Goal: Task Accomplishment & Management: Manage account settings

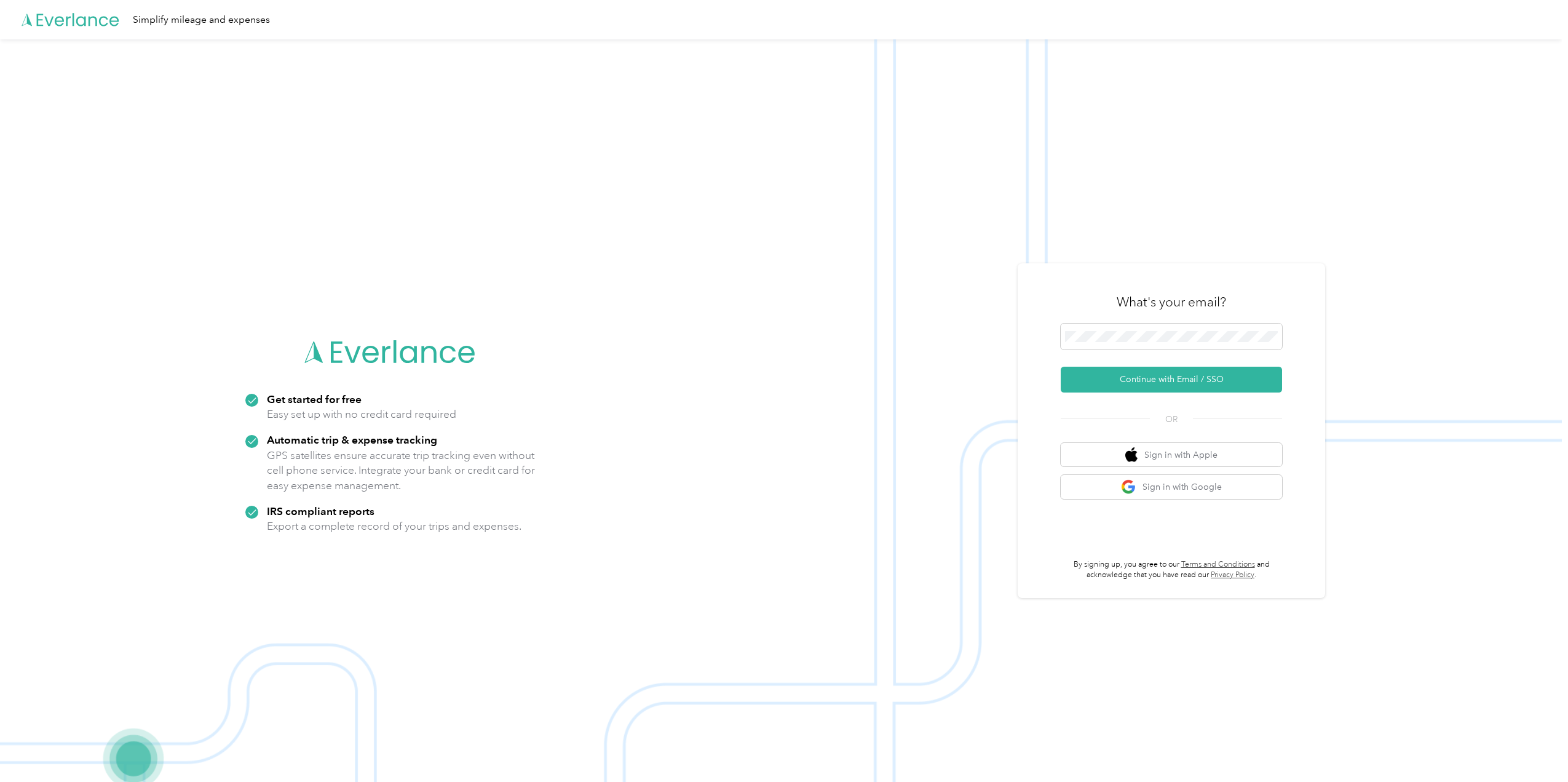
click at [1158, 375] on button "Continue with Email / SSO" at bounding box center [1172, 379] width 222 height 25
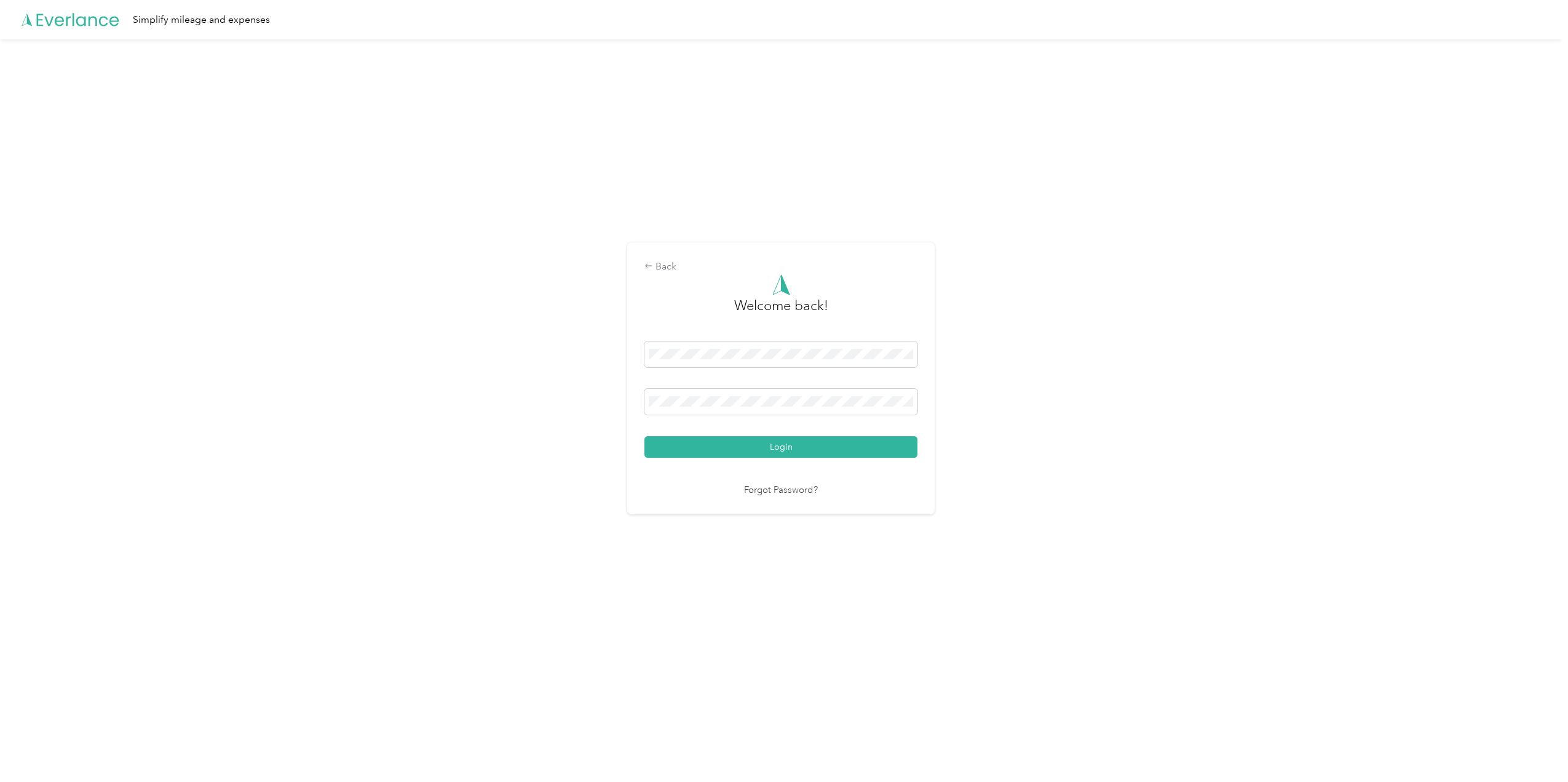
click at [774, 458] on div "Welcome back! Login Forgot Password?" at bounding box center [781, 386] width 273 height 223
click at [774, 449] on button "Login" at bounding box center [781, 447] width 273 height 21
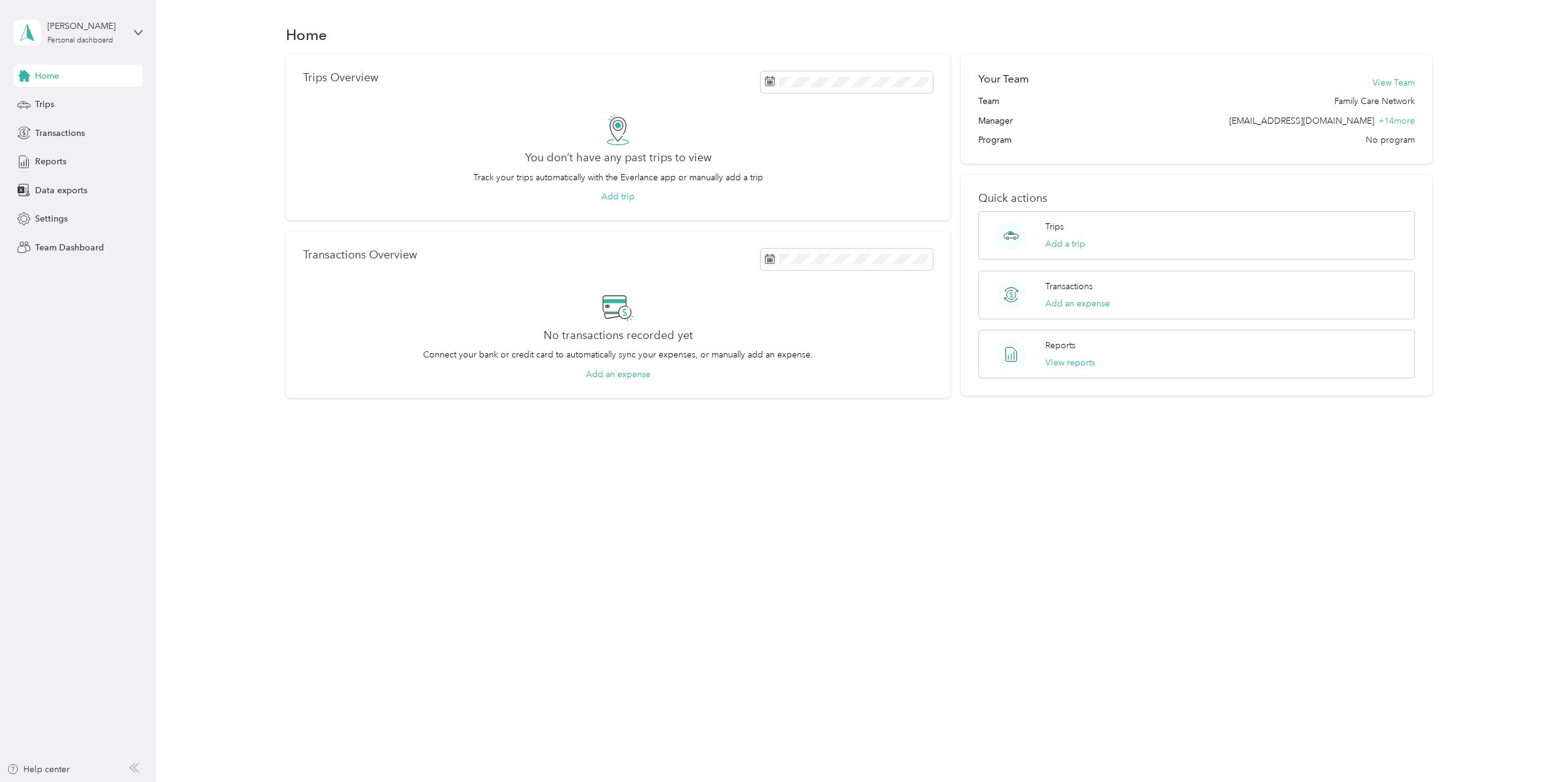
click at [53, 249] on span "Team Dashboard" at bounding box center [70, 248] width 69 height 13
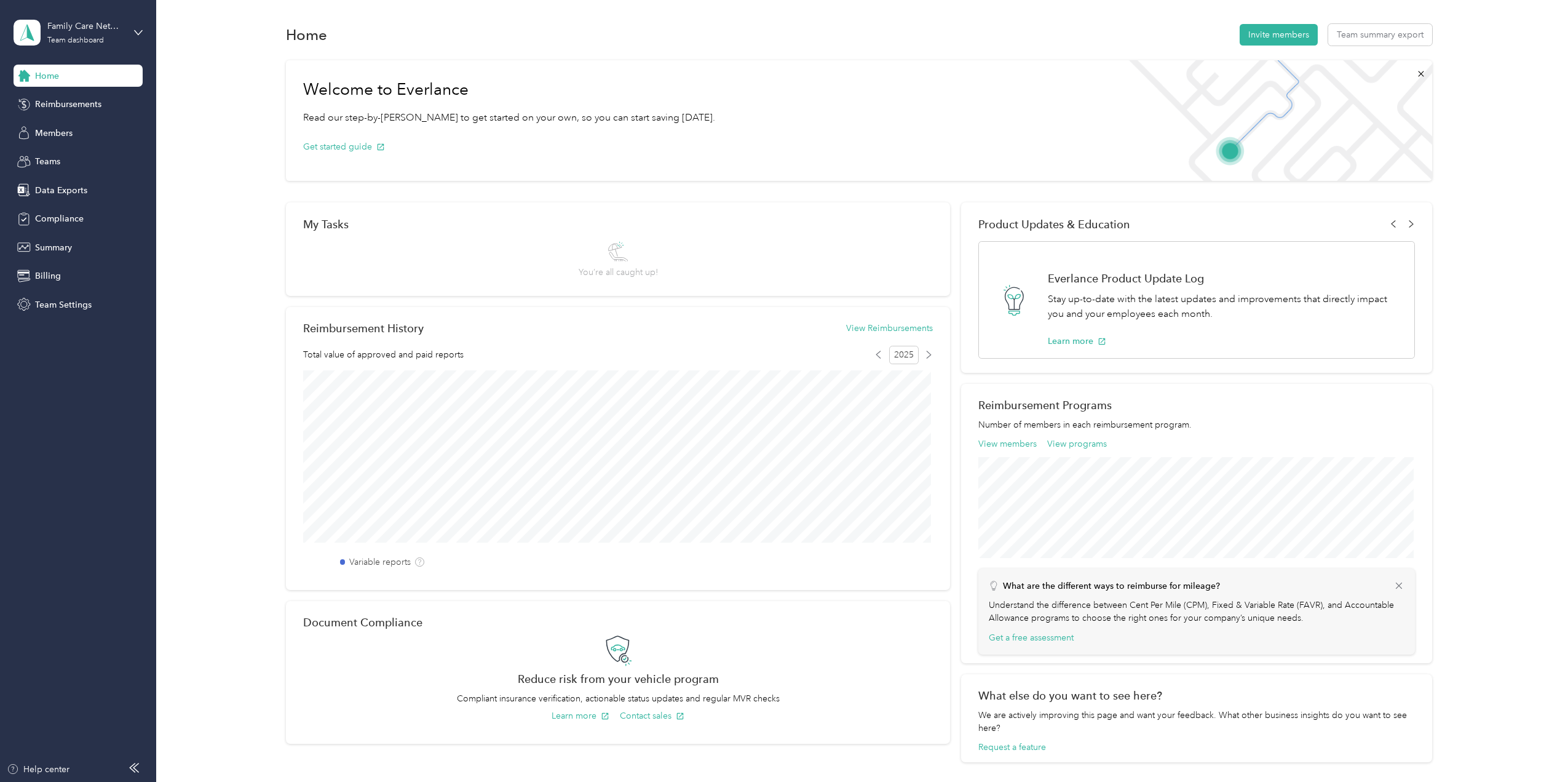
click at [43, 185] on span "Data Exports" at bounding box center [62, 191] width 53 height 13
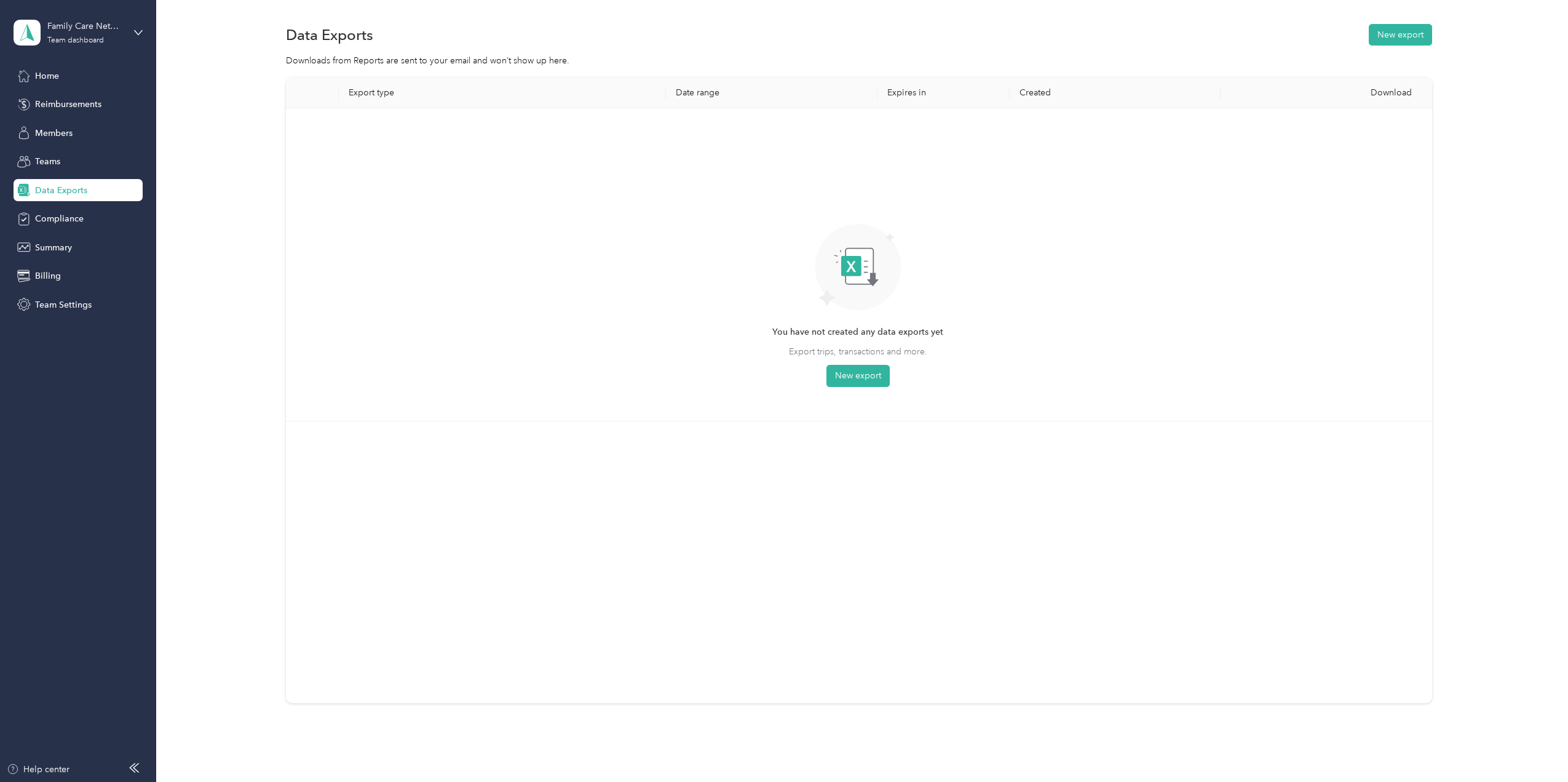
click at [34, 249] on div "Summary" at bounding box center [77, 247] width 129 height 22
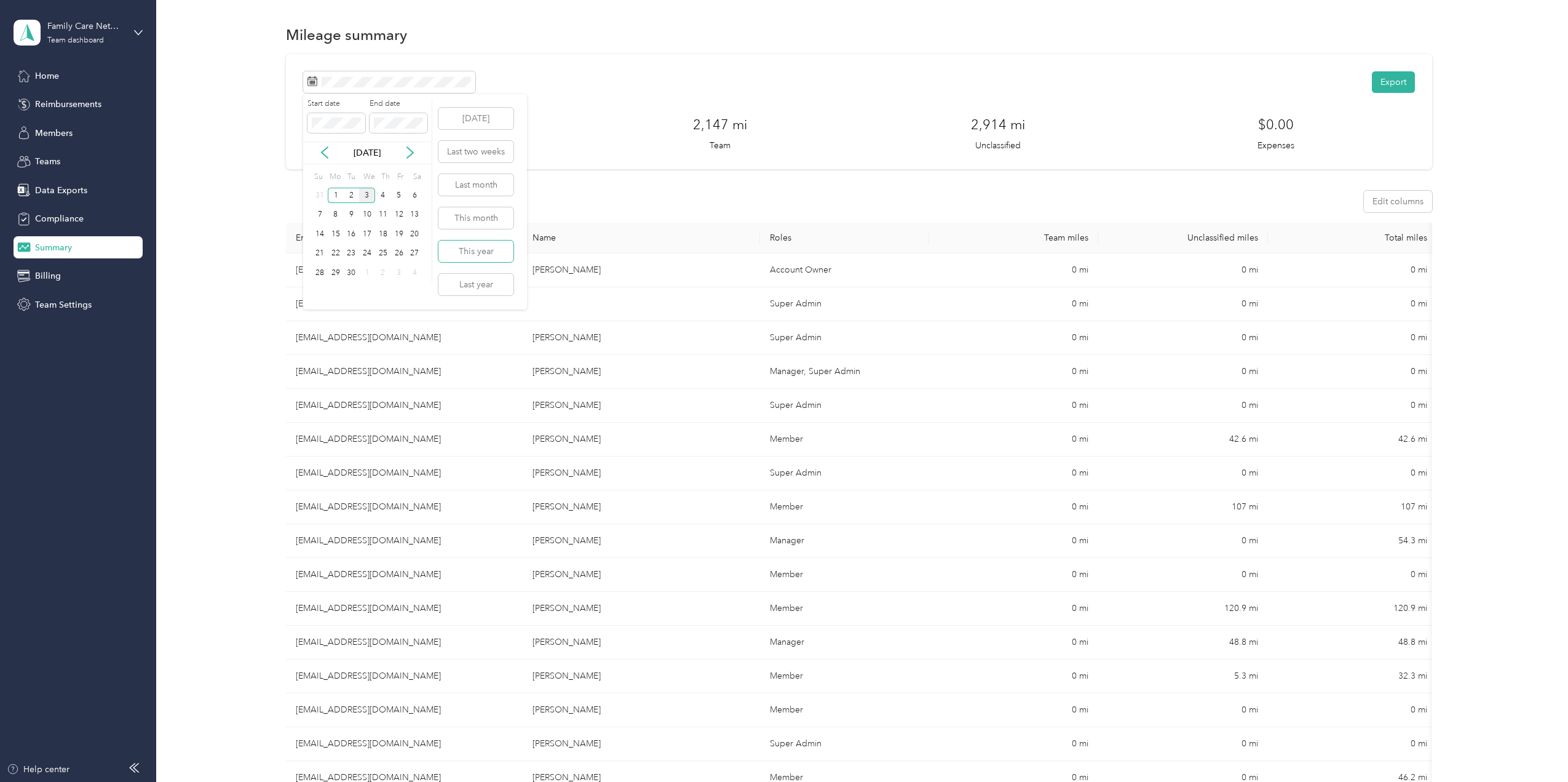
click at [485, 246] on button "This year" at bounding box center [476, 251] width 75 height 21
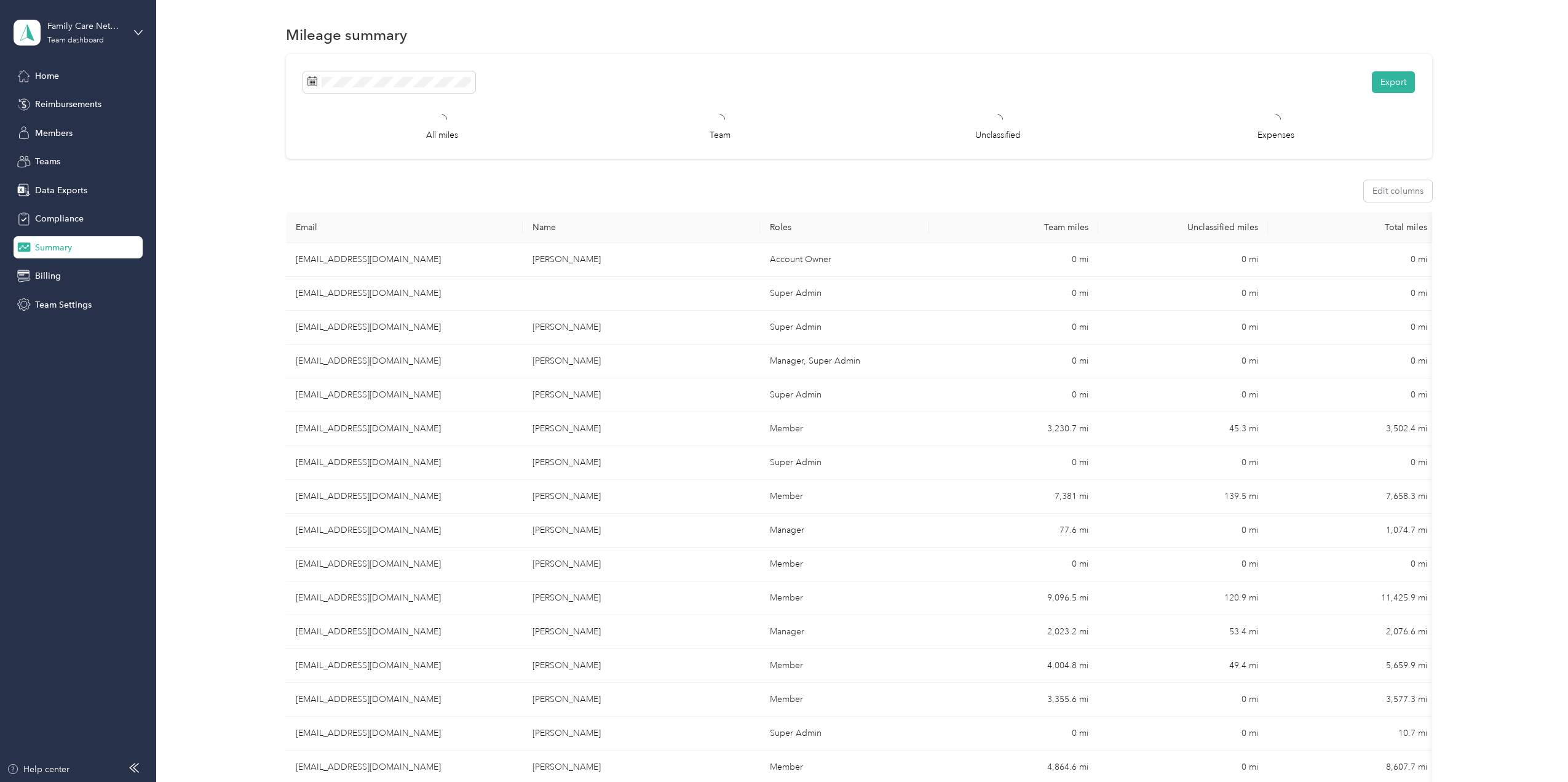
click at [1069, 227] on th "Team miles" at bounding box center [1014, 227] width 169 height 30
drag, startPoint x: 1063, startPoint y: 227, endPoint x: 1049, endPoint y: 223, distance: 14.6
click at [1063, 227] on th "Team miles" at bounding box center [1014, 227] width 169 height 30
